Goal: Task Accomplishment & Management: Manage account settings

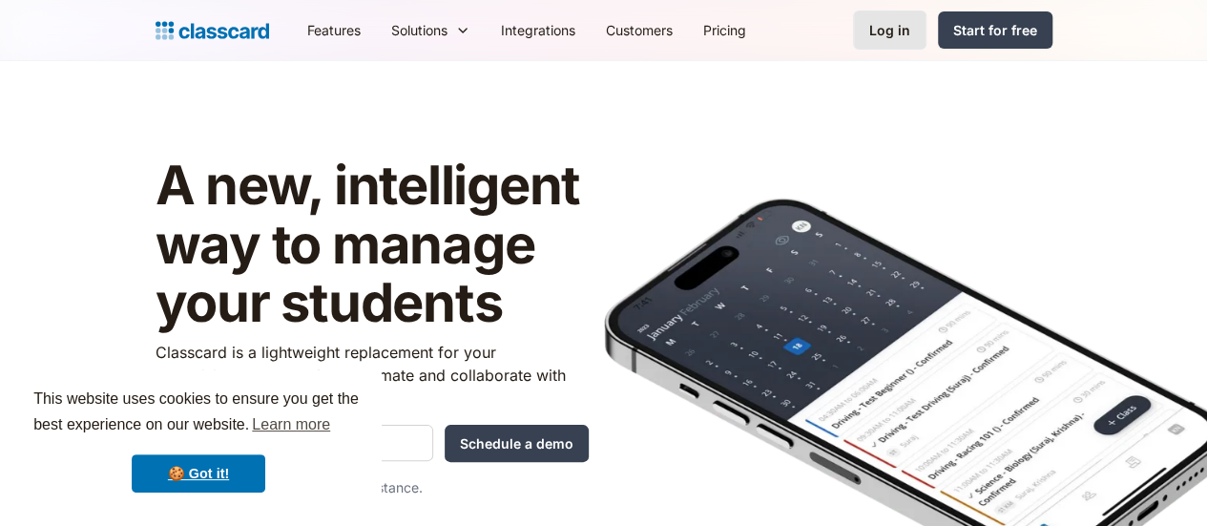
click at [911, 24] on div "Log in" at bounding box center [889, 30] width 41 height 20
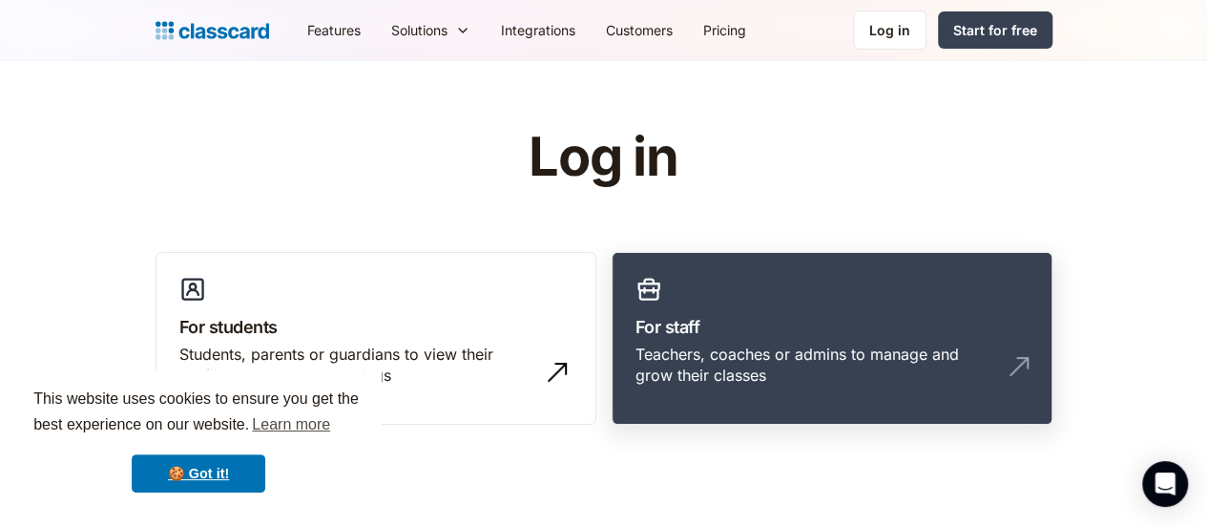
click at [899, 287] on link "For staff Teachers, coaches or admins to manage and grow their classes" at bounding box center [832, 339] width 441 height 174
